Goal: Information Seeking & Learning: Learn about a topic

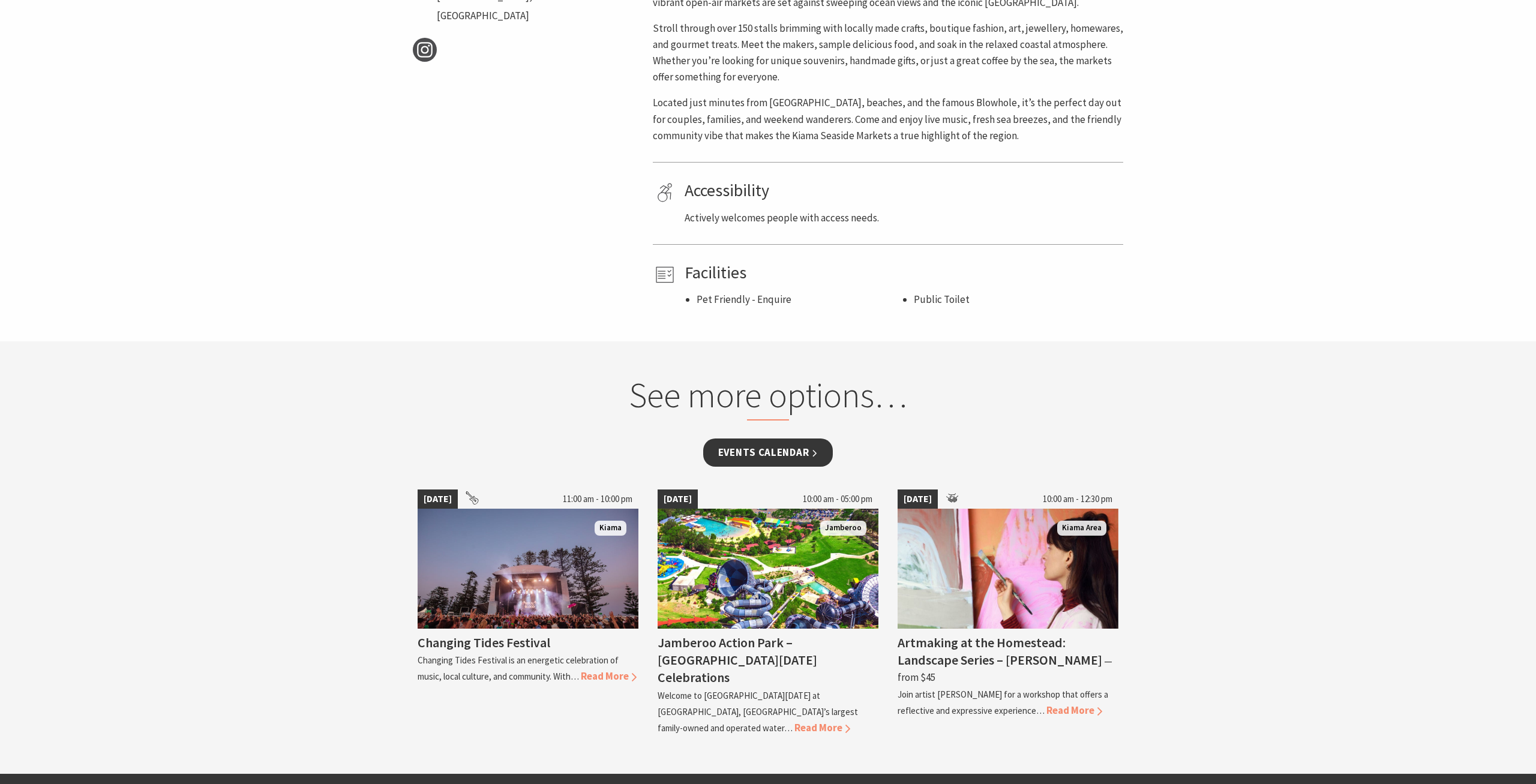
scroll to position [612, 0]
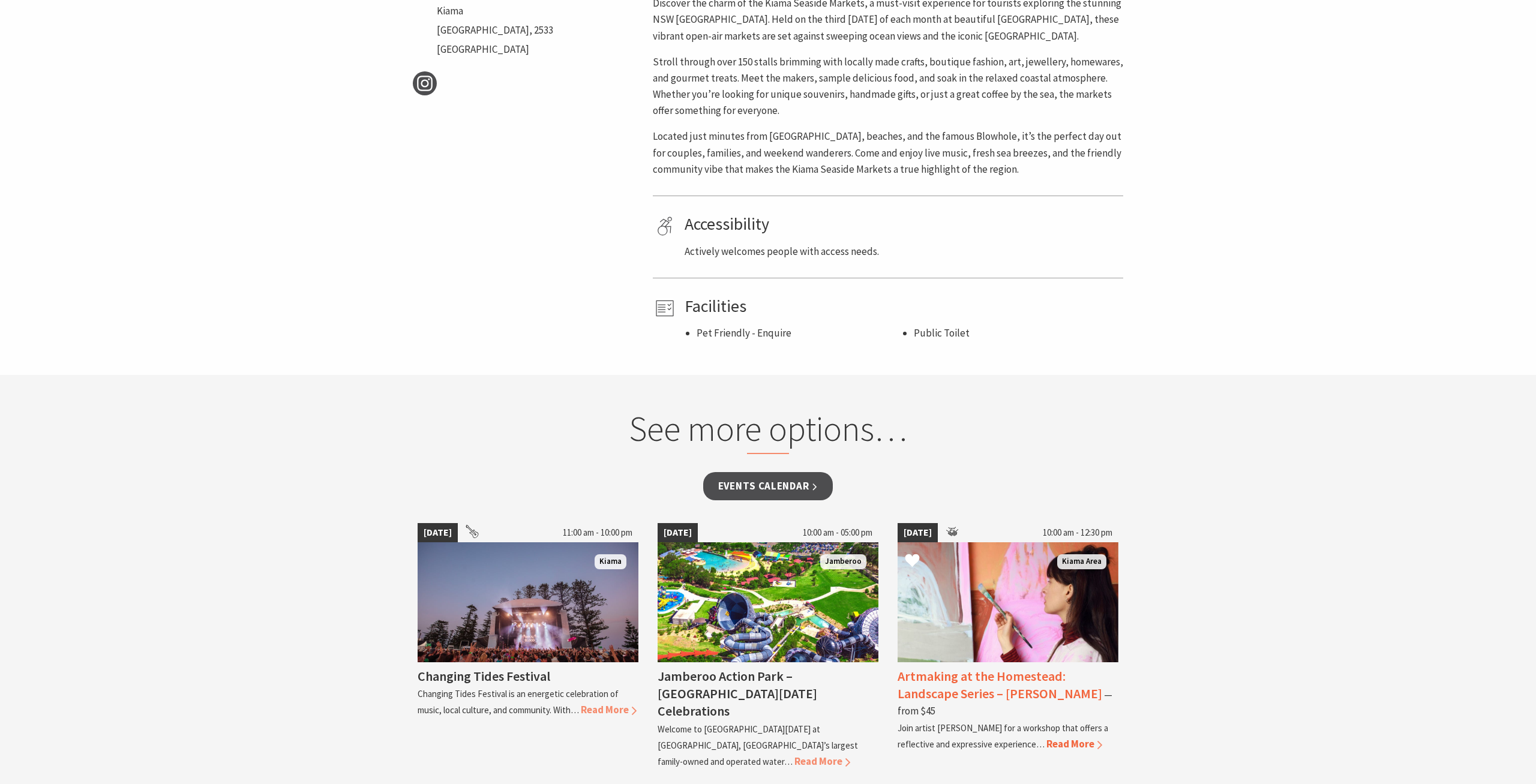
click at [1025, 681] on h4 "Artmaking at the Homestead: Landscape Series – [PERSON_NAME]" at bounding box center [999, 684] width 204 height 34
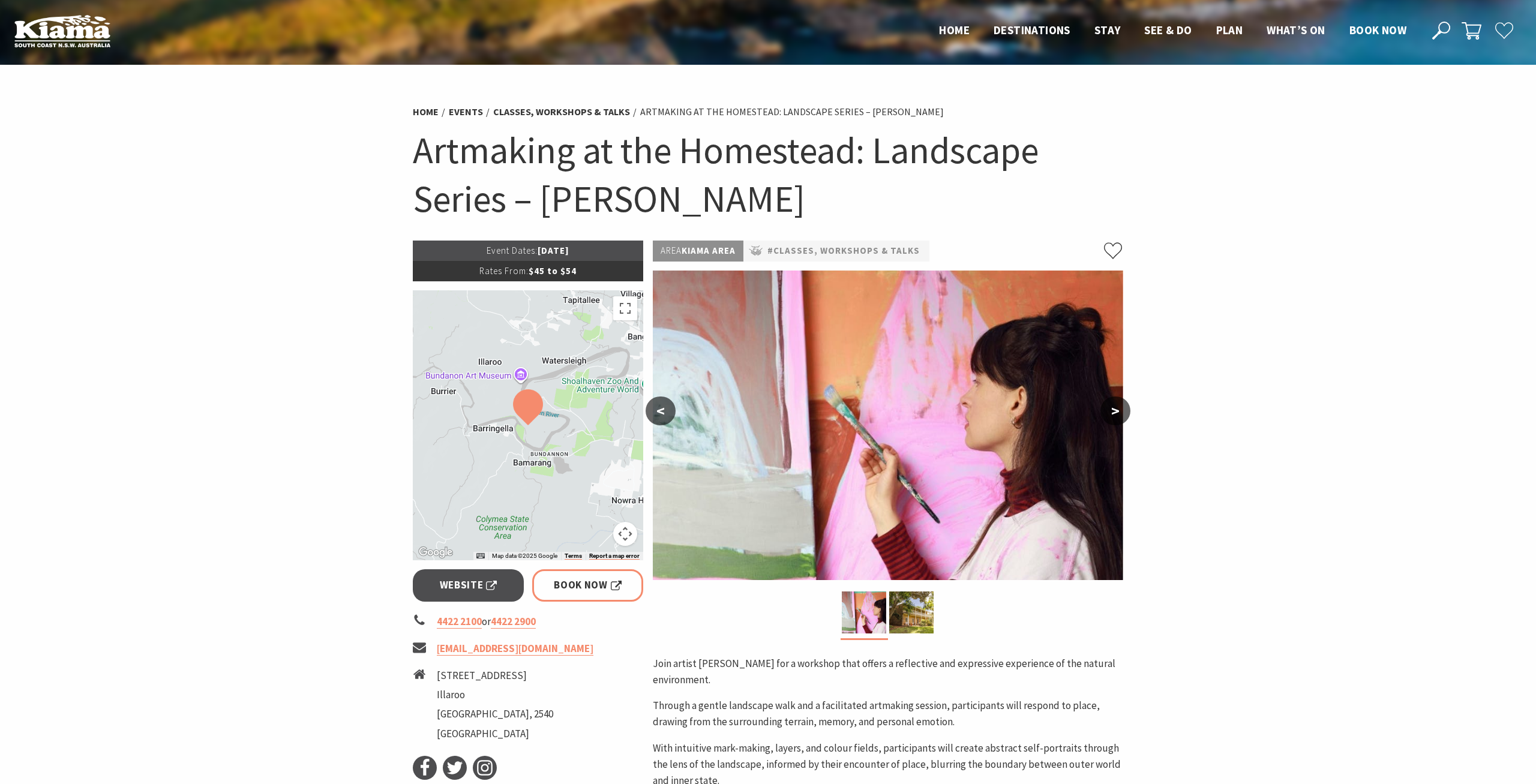
drag, startPoint x: 331, startPoint y: 441, endPoint x: 382, endPoint y: 432, distance: 51.8
click at [331, 441] on section "Home Events Classes, Workshops & Talks Artmaking at the Homestead: Landscape Se…" at bounding box center [768, 541] width 1536 height 953
drag, startPoint x: 1204, startPoint y: 383, endPoint x: 1147, endPoint y: 394, distance: 58.1
click at [1204, 374] on section "Home Events Classes, Workshops & Talks Artmaking at the Homestead: Landscape Se…" at bounding box center [768, 541] width 1536 height 953
click at [1121, 419] on button ">" at bounding box center [1115, 411] width 30 height 29
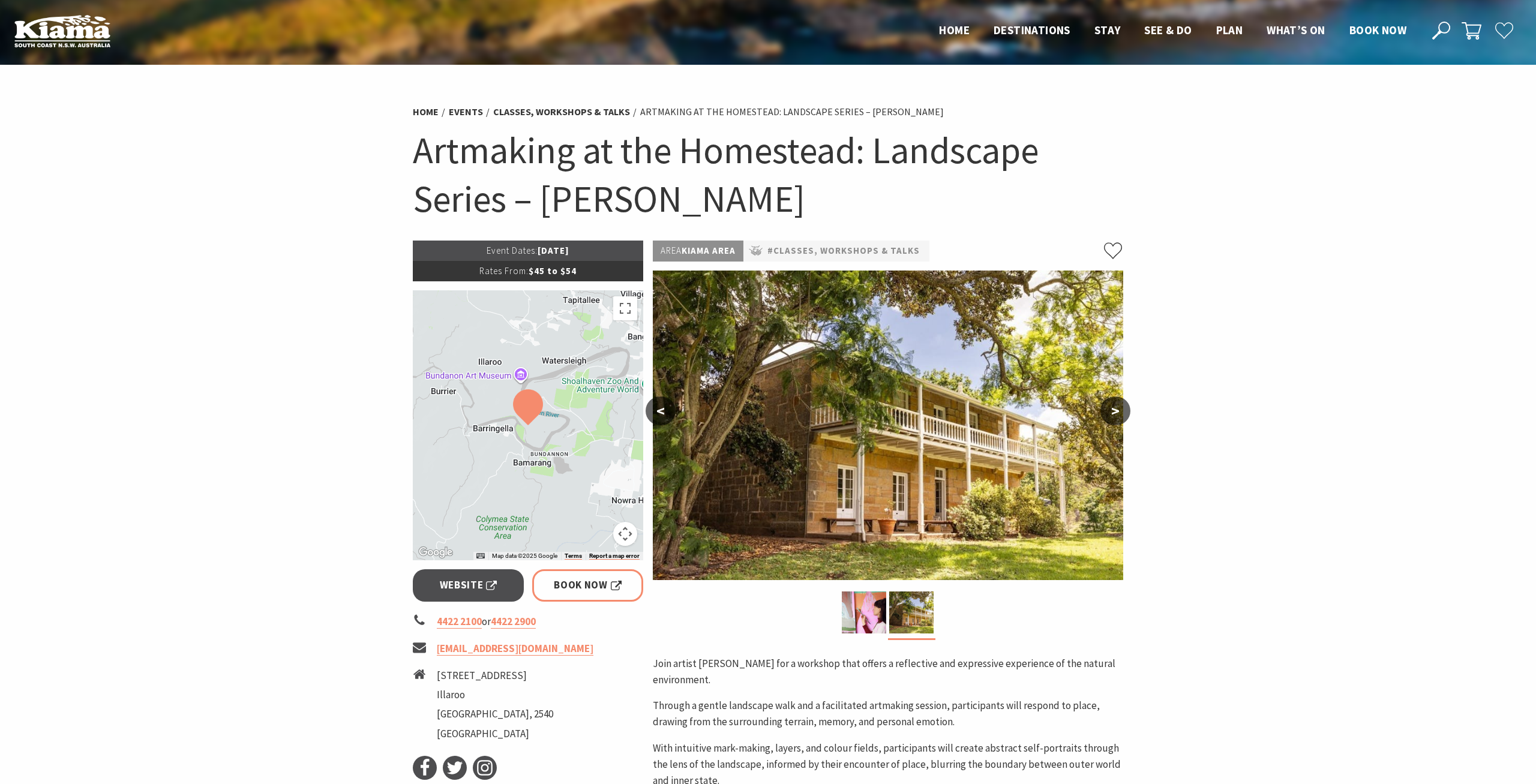
click at [1118, 406] on button ">" at bounding box center [1115, 411] width 30 height 29
click at [666, 410] on button "<" at bounding box center [660, 411] width 30 height 29
